Goal: Information Seeking & Learning: Learn about a topic

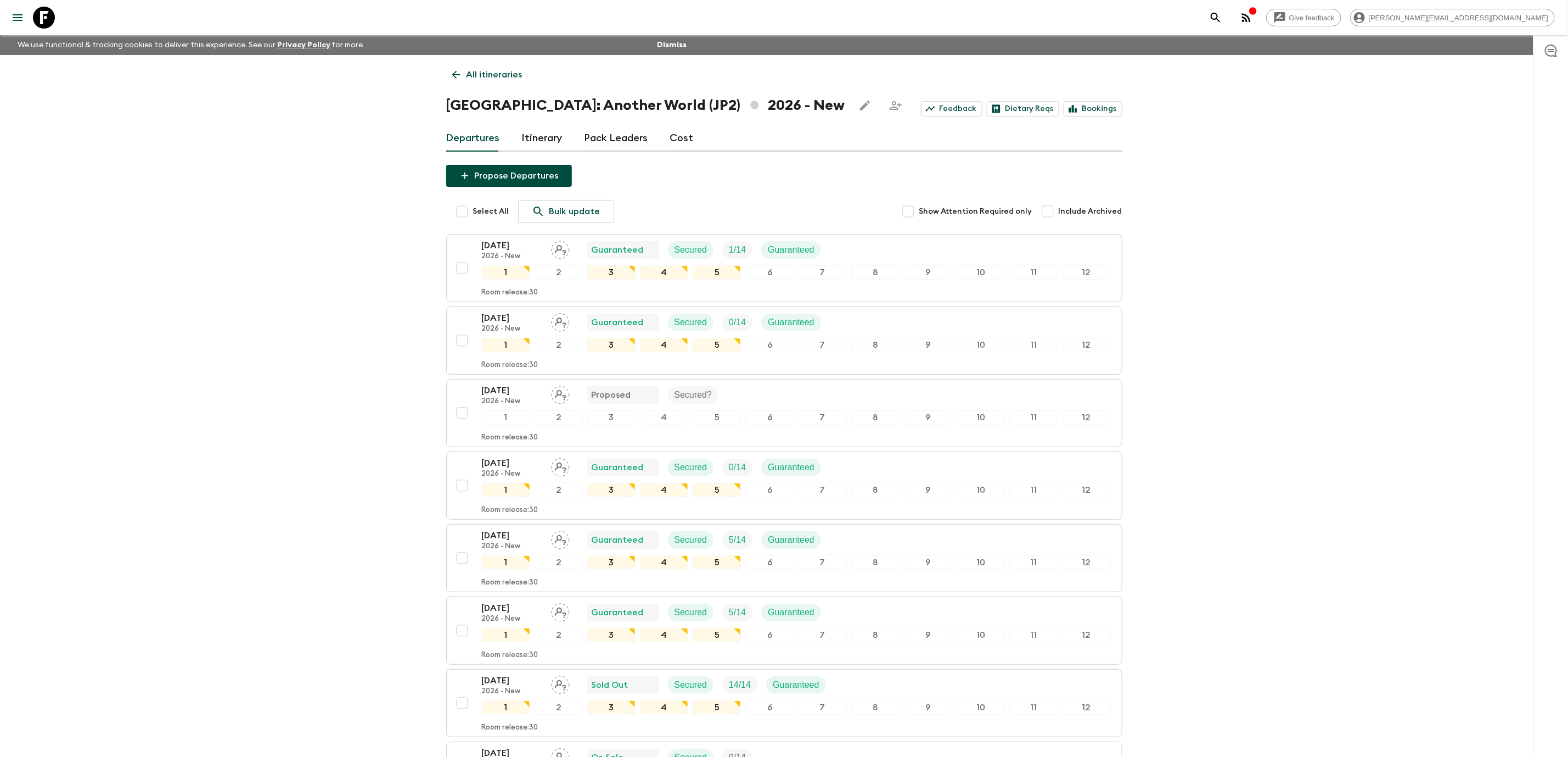
click at [689, 131] on div "Departures Itinerary Pack Leaders Cost" at bounding box center [784, 138] width 676 height 26
click at [687, 136] on link "Cost" at bounding box center [682, 138] width 23 height 26
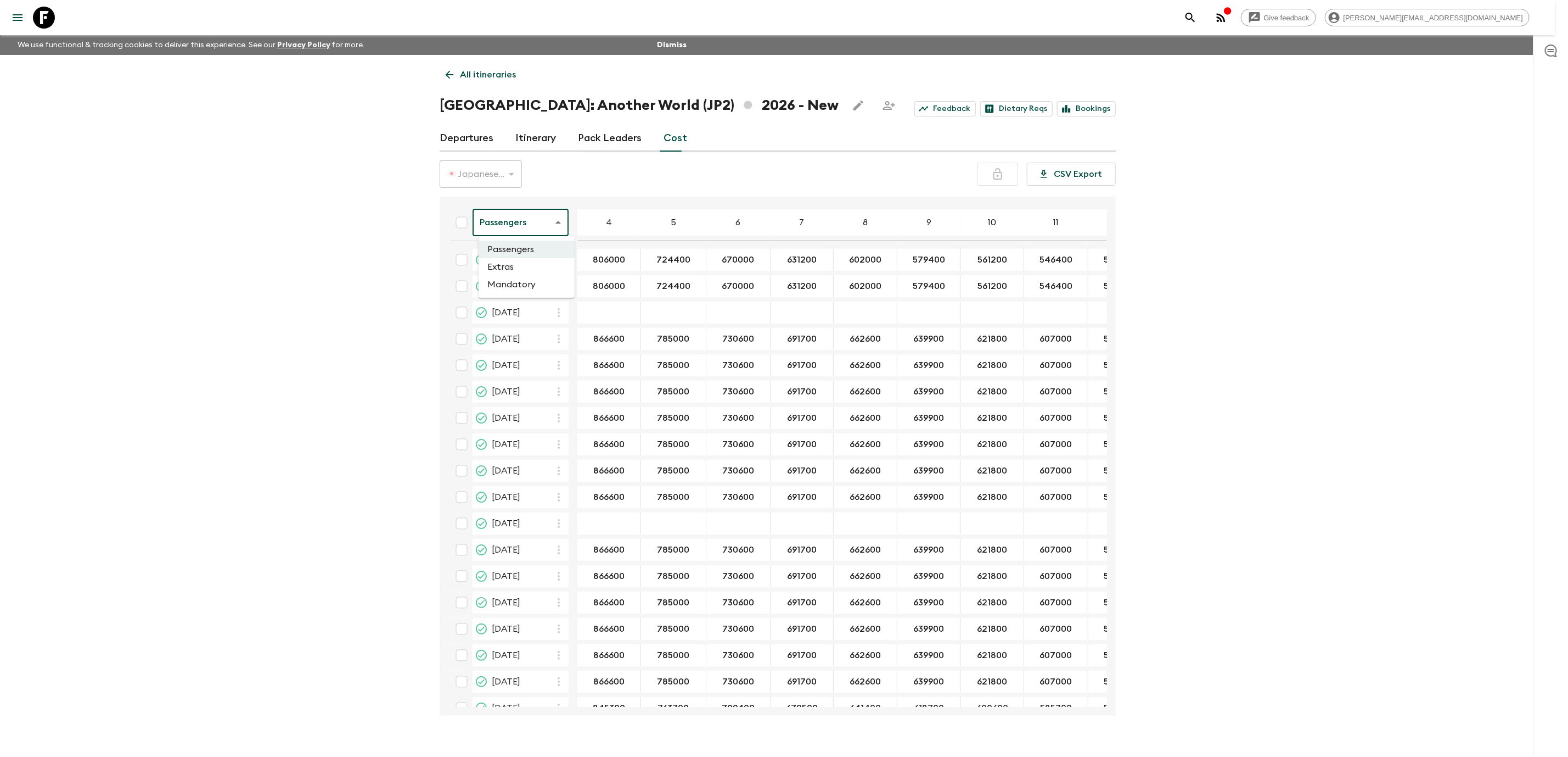
click at [519, 227] on body "Give feedback [PERSON_NAME][EMAIL_ADDRESS][DOMAIN_NAME] We use functional & tra…" at bounding box center [784, 388] width 1568 height 776
click at [525, 278] on li "Mandatory" at bounding box center [527, 284] width 96 height 18
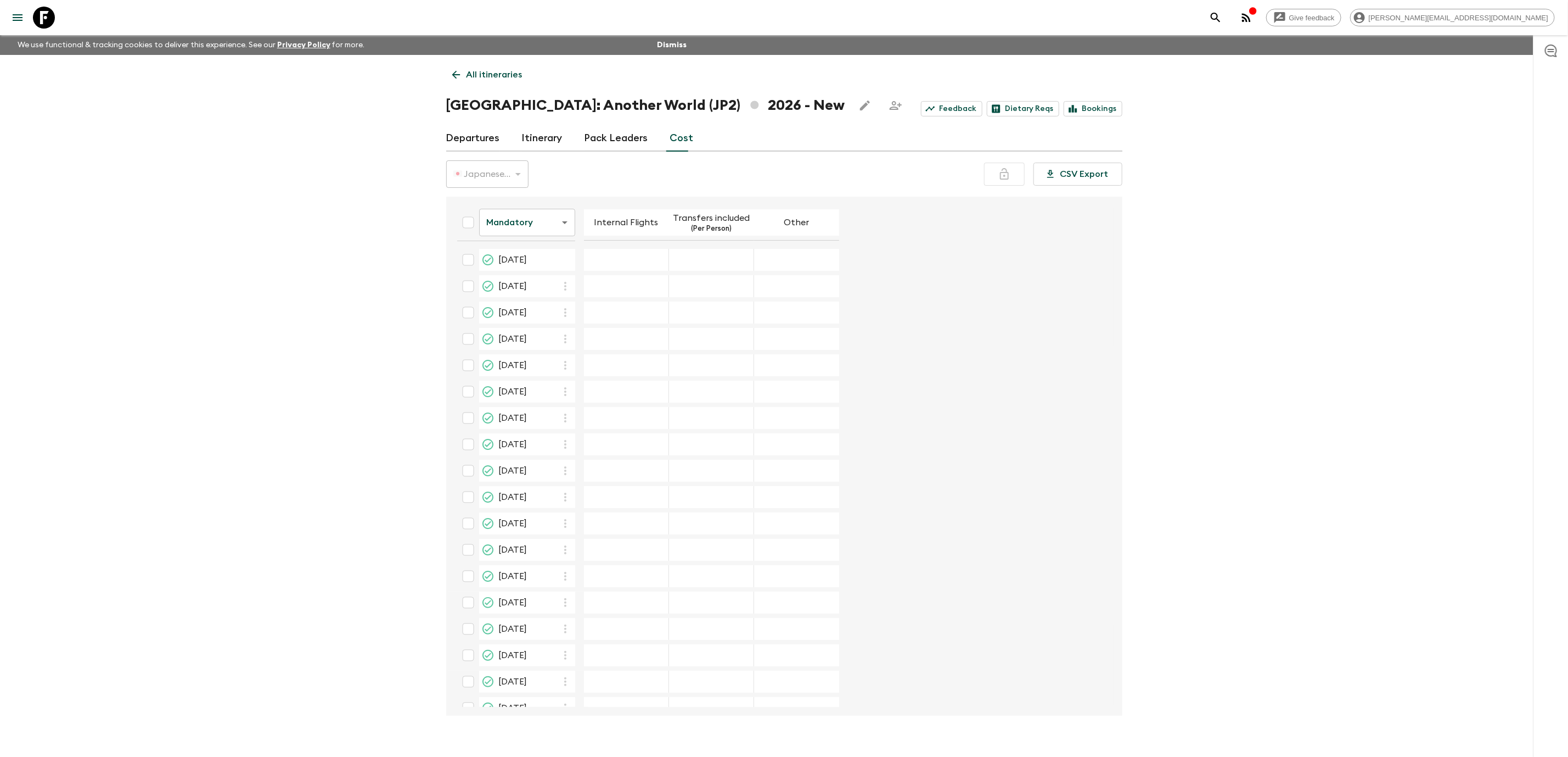
click at [528, 230] on body "Give feedback [PERSON_NAME][EMAIL_ADDRESS][DOMAIN_NAME] We use functional & tra…" at bounding box center [784, 388] width 1568 height 776
click at [526, 264] on li "Extras" at bounding box center [527, 266] width 96 height 18
click at [49, 14] on icon at bounding box center [44, 18] width 22 height 22
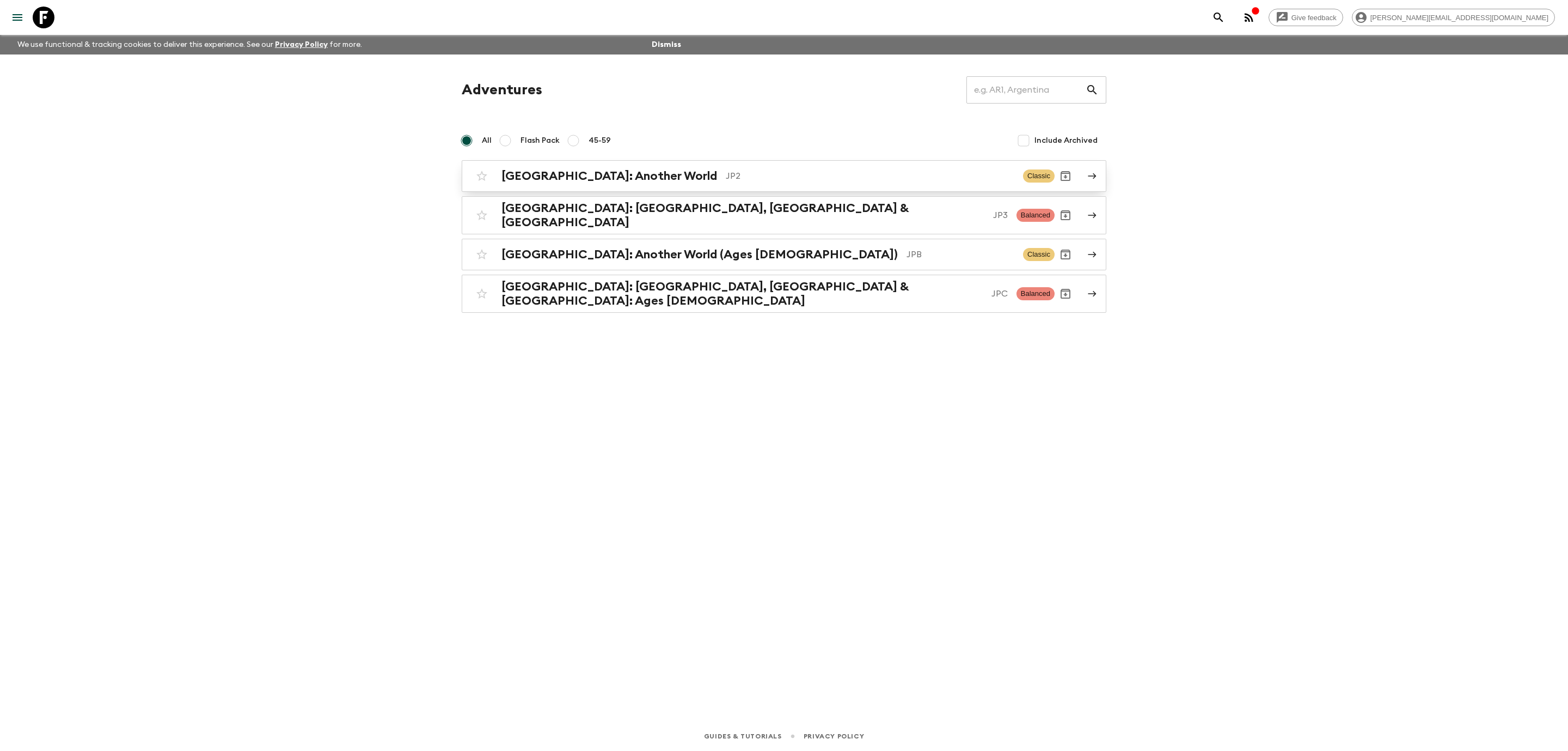
click at [595, 178] on h2 "[GEOGRAPHIC_DATA]: Another World" at bounding box center [609, 175] width 215 height 14
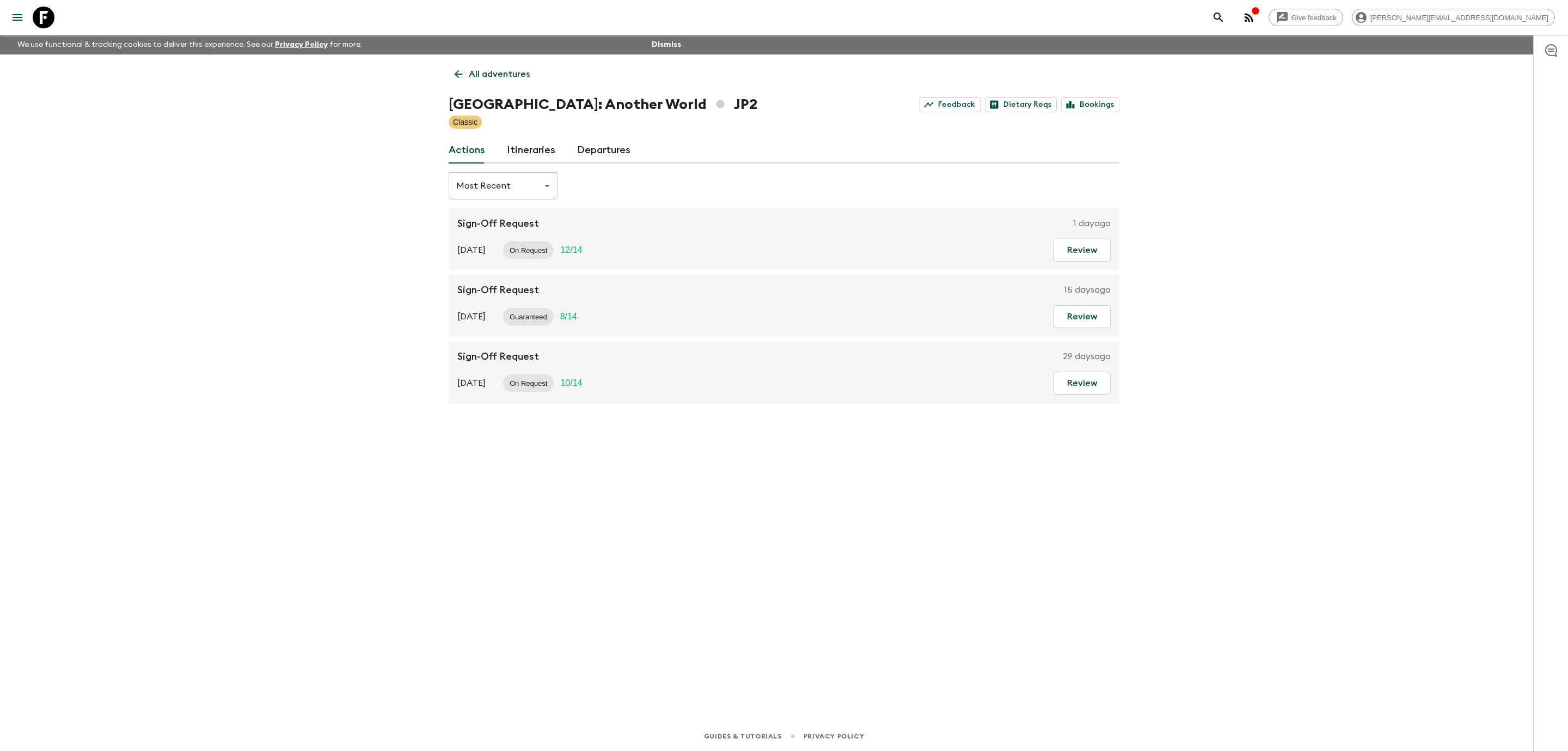
click at [513, 146] on link "Itineraries" at bounding box center [531, 150] width 49 height 26
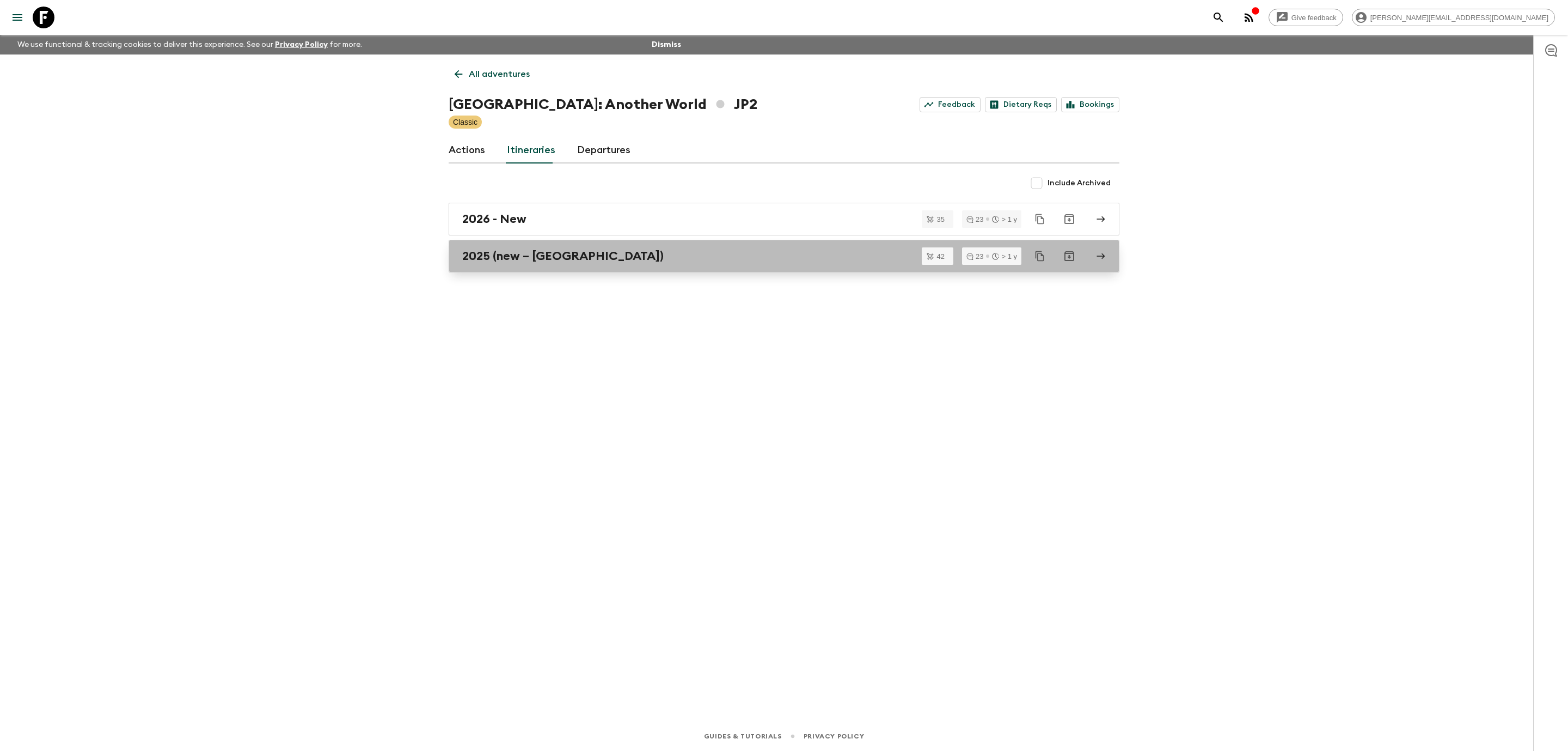
click at [570, 271] on link "2025 (new – [GEOGRAPHIC_DATA])" at bounding box center [784, 256] width 671 height 33
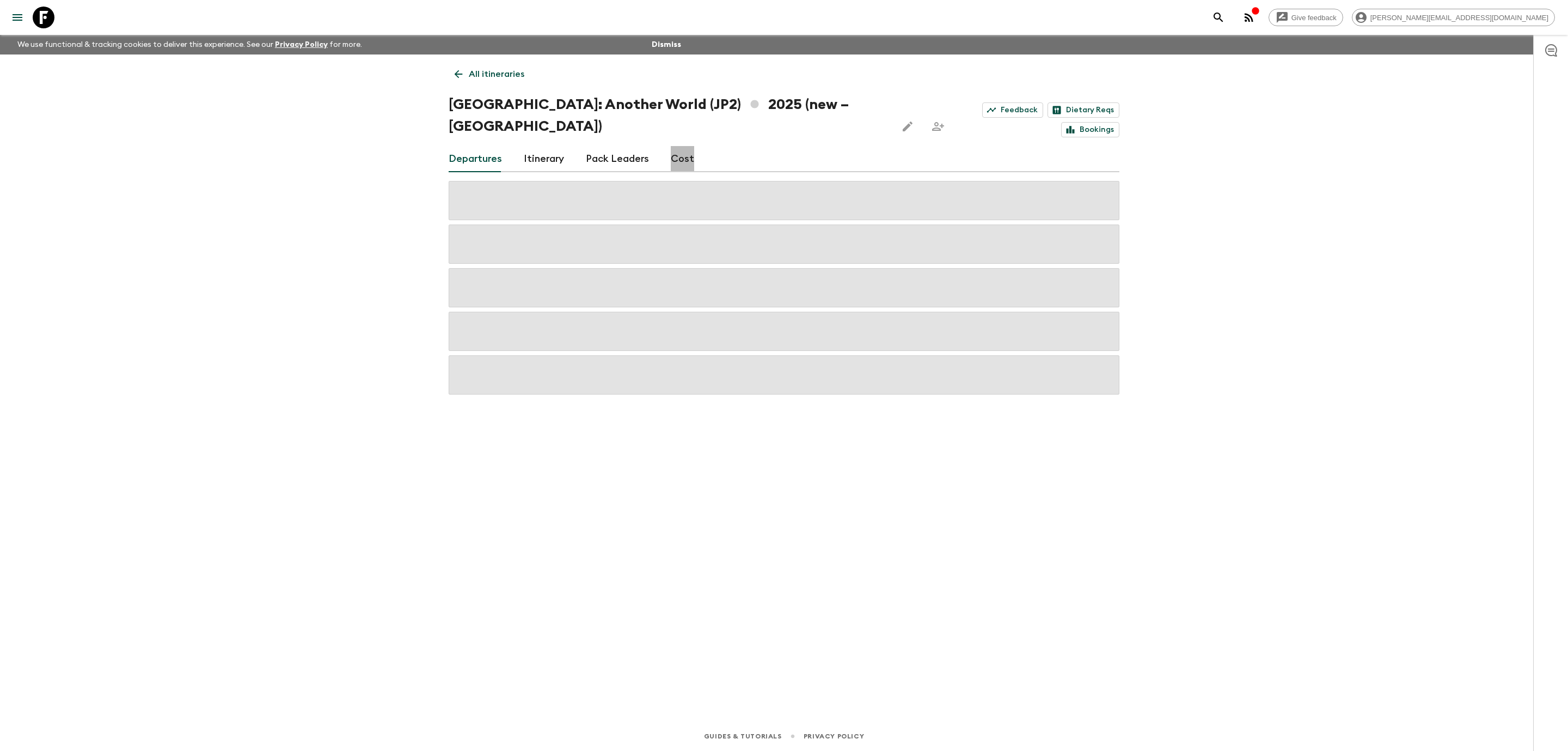
click at [678, 146] on link "Cost" at bounding box center [682, 159] width 23 height 26
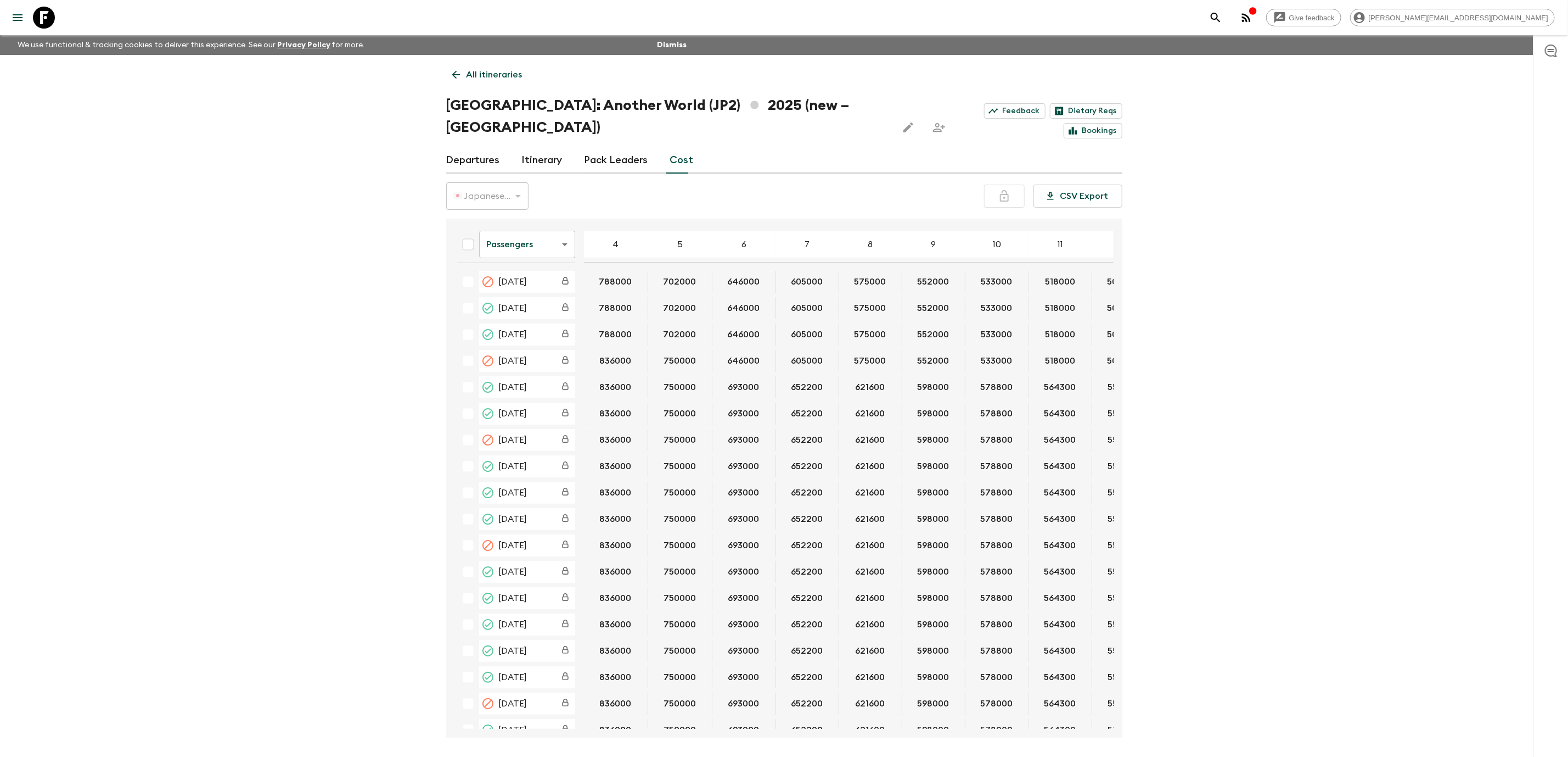
click at [544, 225] on body "Give feedback [PERSON_NAME][EMAIL_ADDRESS][DOMAIN_NAME] We use functional & tra…" at bounding box center [784, 399] width 1568 height 798
click at [539, 266] on li "Extras" at bounding box center [527, 266] width 96 height 18
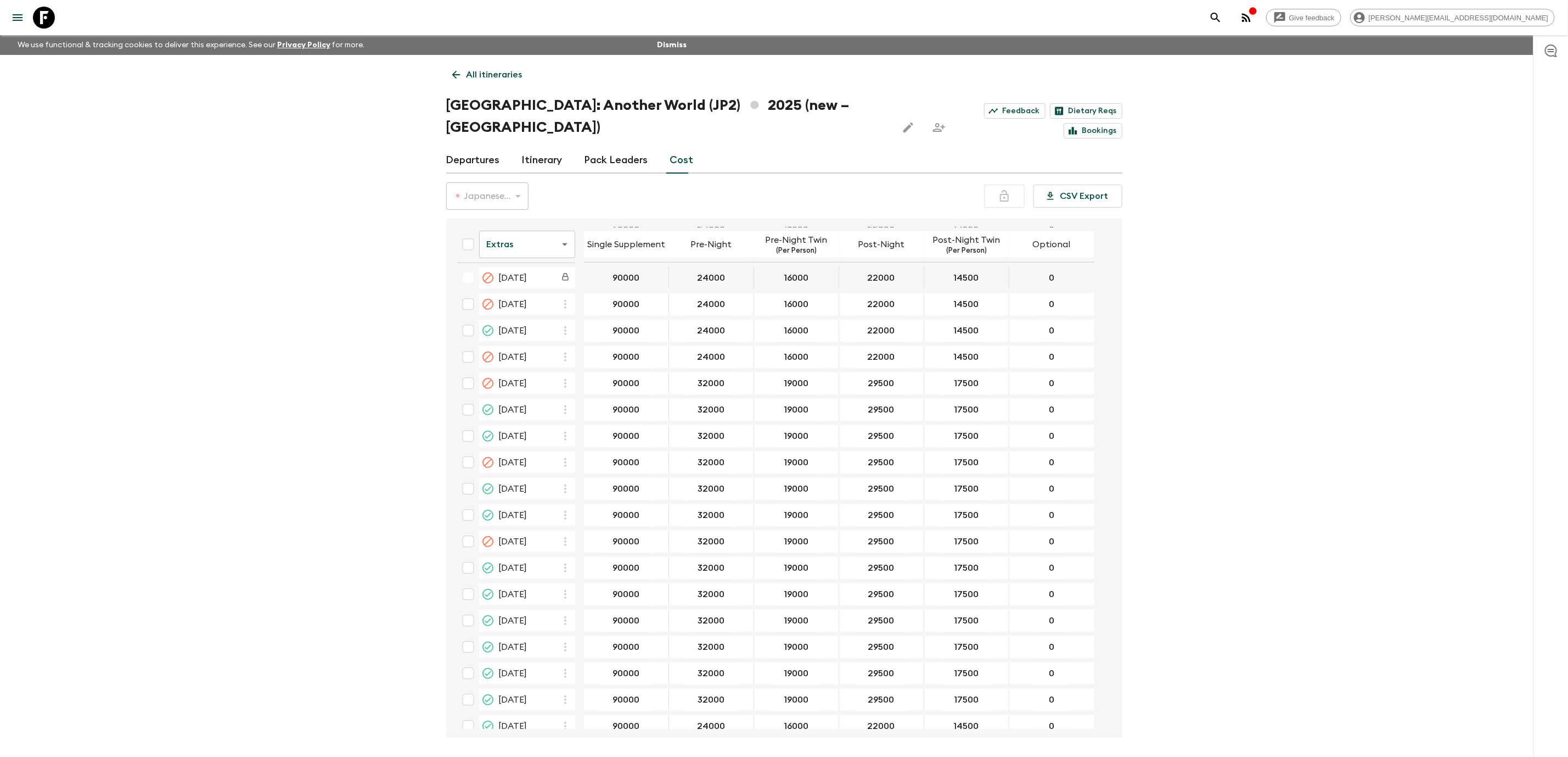
scroll to position [695, 0]
